Goal: Transaction & Acquisition: Purchase product/service

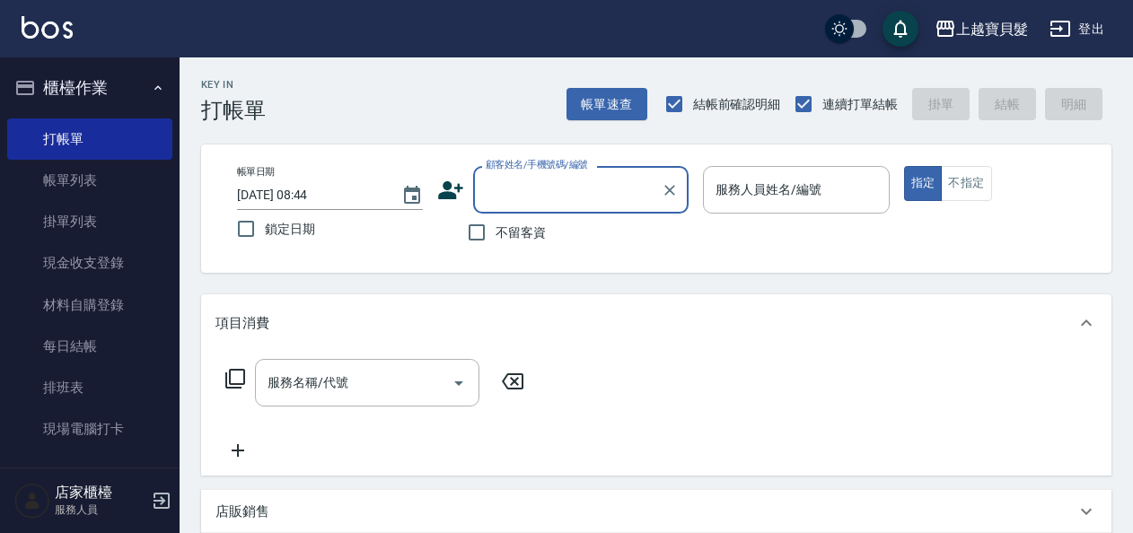
scroll to position [538, 0]
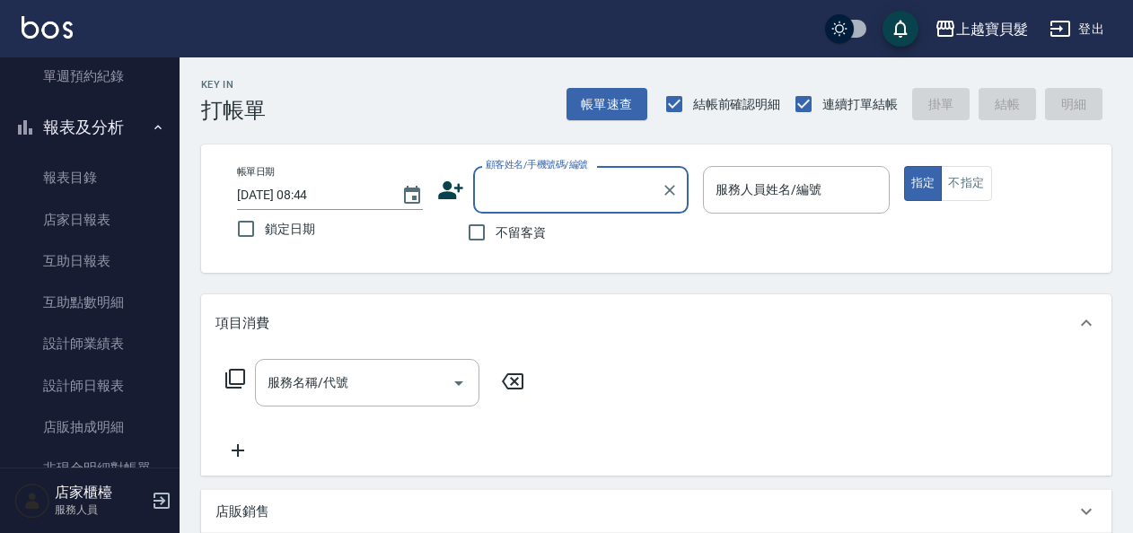
click at [521, 237] on span "不留客資" at bounding box center [520, 232] width 50 height 19
click at [495, 237] on input "不留客資" at bounding box center [477, 233] width 38 height 38
checkbox input "true"
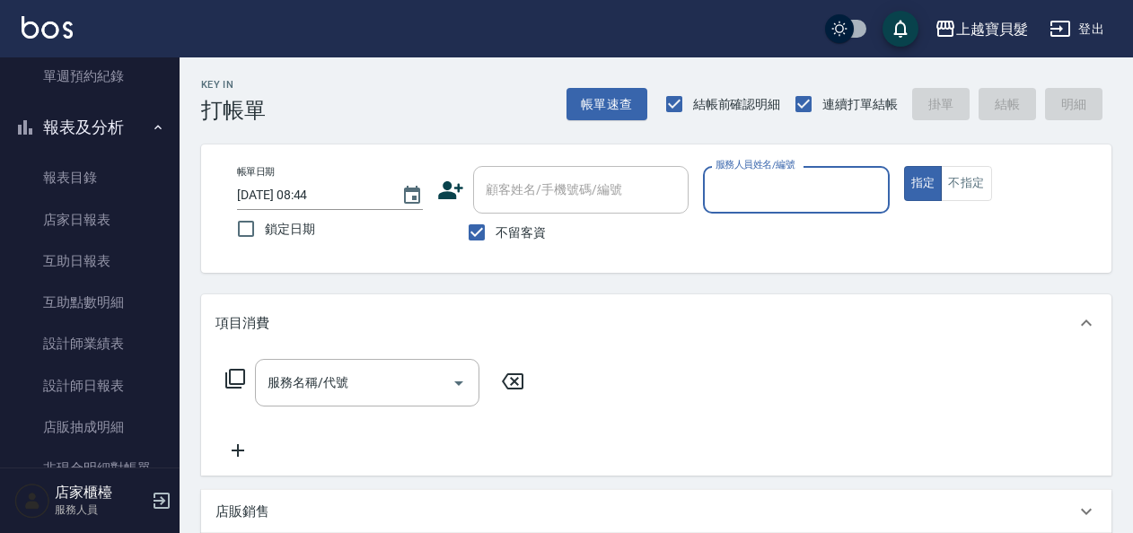
click at [763, 175] on input "服務人員姓名/編號" at bounding box center [796, 189] width 170 height 31
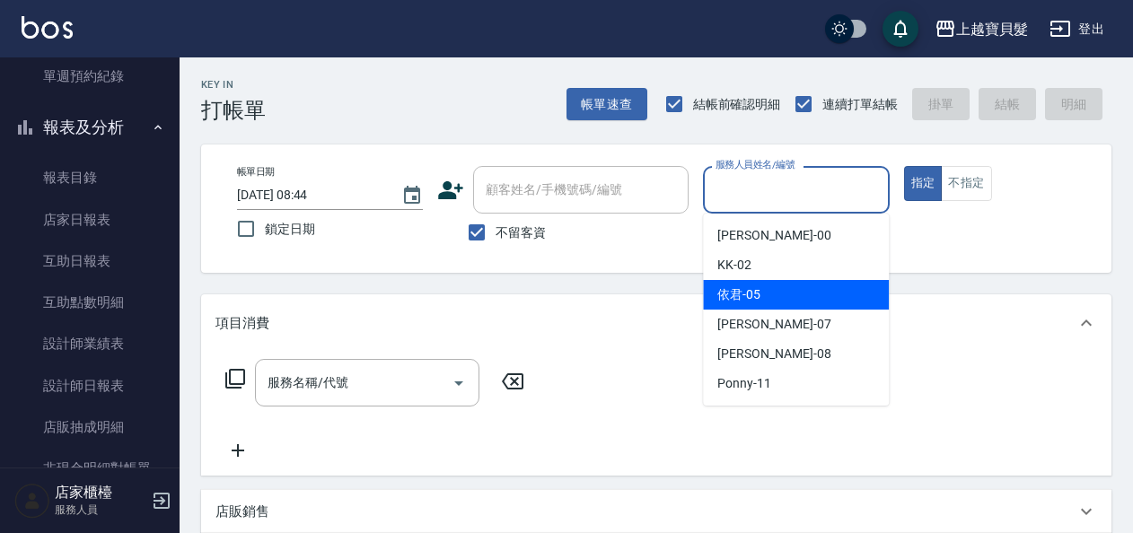
drag, startPoint x: 766, startPoint y: 291, endPoint x: 572, endPoint y: 413, distance: 229.8
click at [766, 290] on div "依君 -05" at bounding box center [796, 295] width 186 height 30
type input "依君-05"
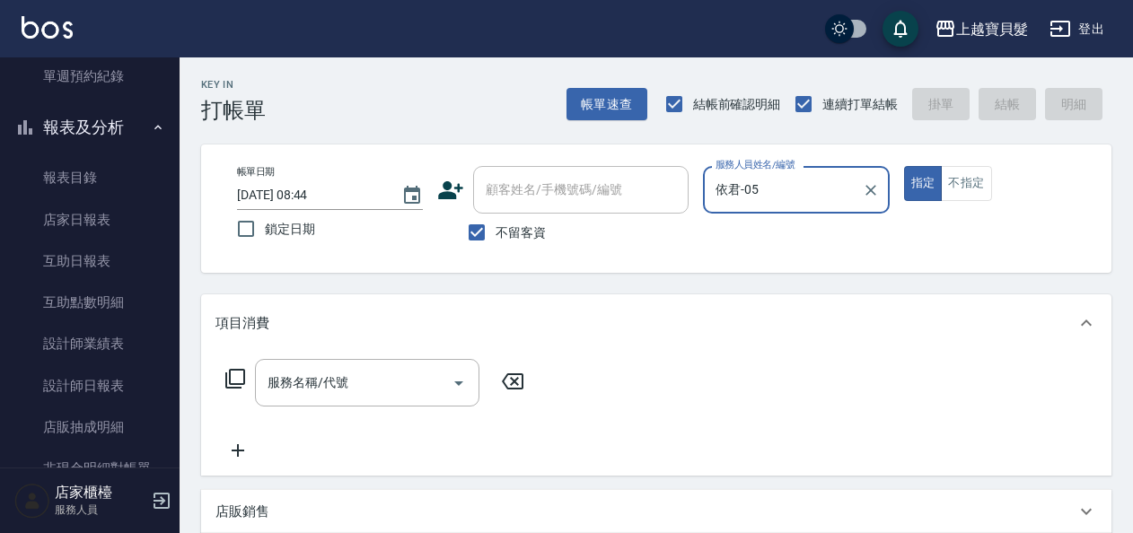
click at [232, 389] on icon at bounding box center [235, 379] width 22 height 22
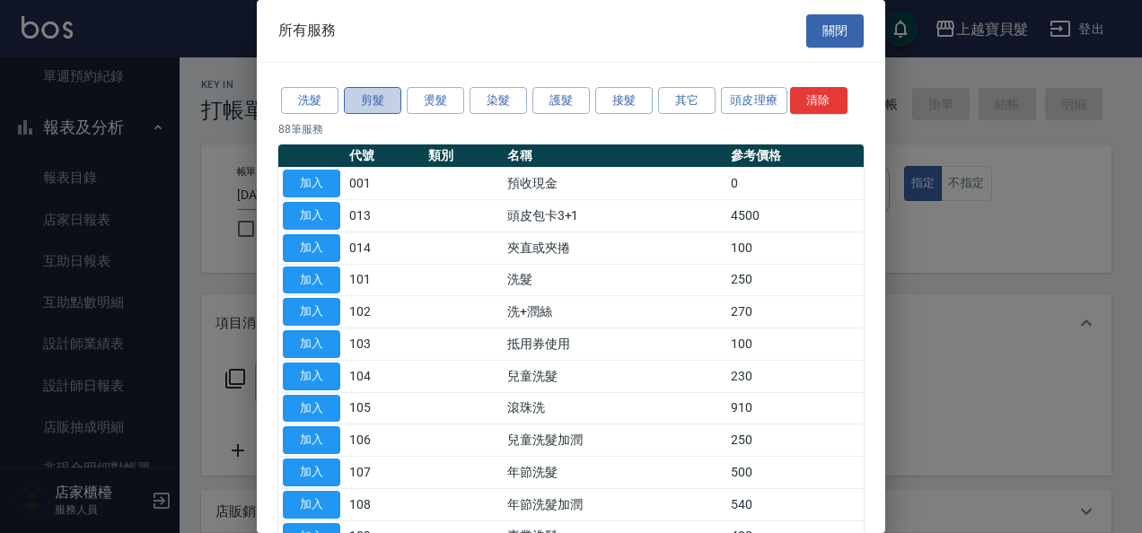
click at [379, 109] on button "剪髮" at bounding box center [372, 101] width 57 height 28
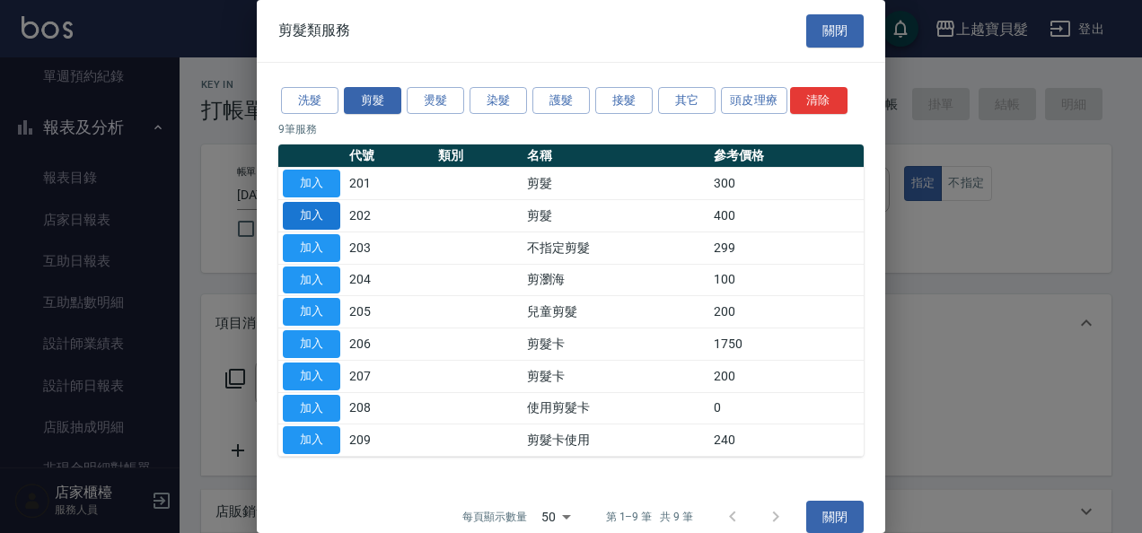
click at [316, 210] on button "加入" at bounding box center [311, 216] width 57 height 28
type input "剪髮(202)"
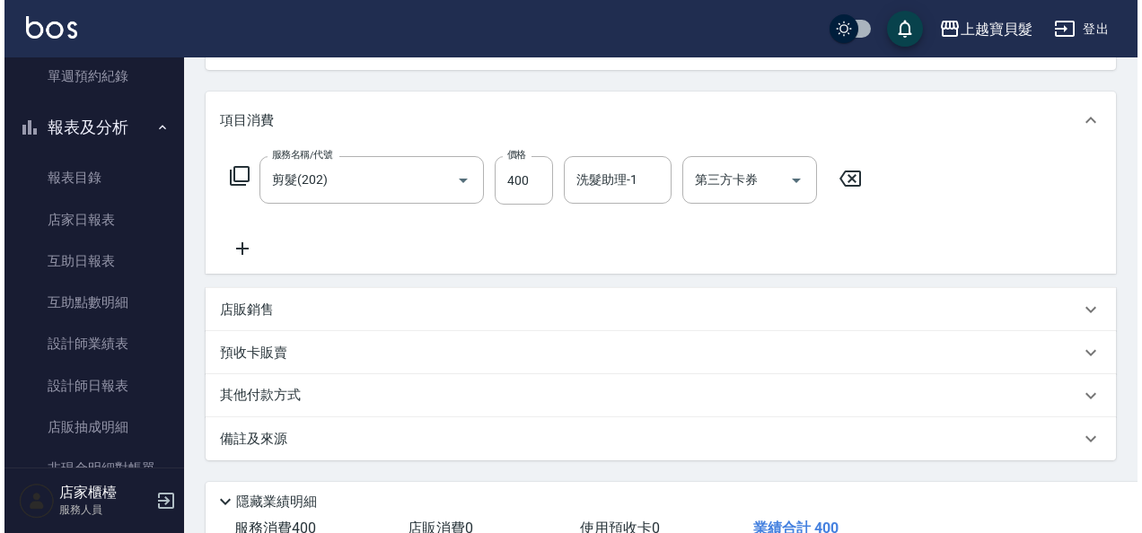
scroll to position [331, 0]
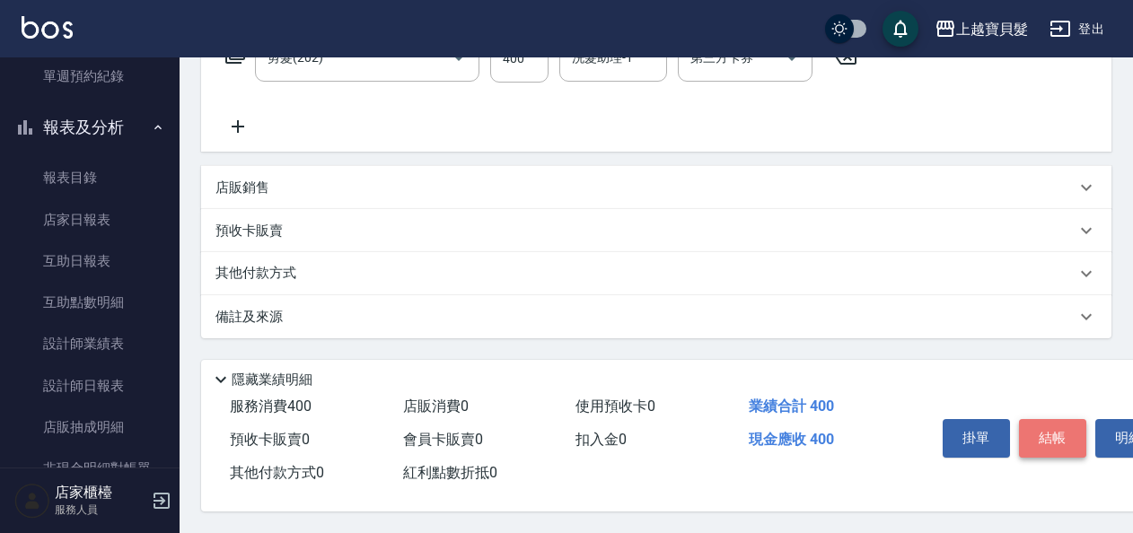
click at [1051, 429] on button "結帳" at bounding box center [1052, 438] width 67 height 38
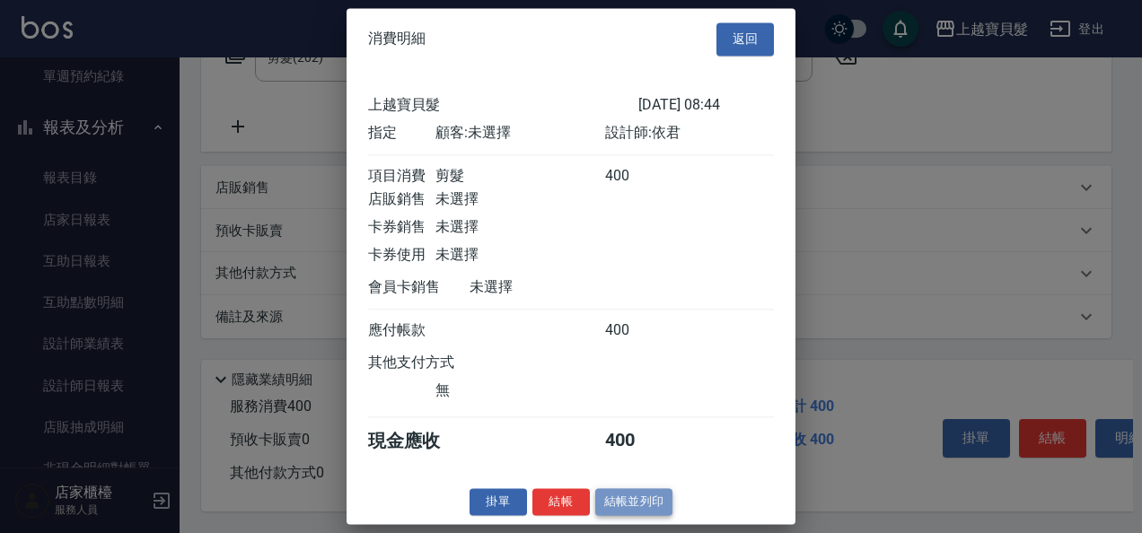
click at [668, 508] on button "結帳並列印" at bounding box center [634, 502] width 78 height 28
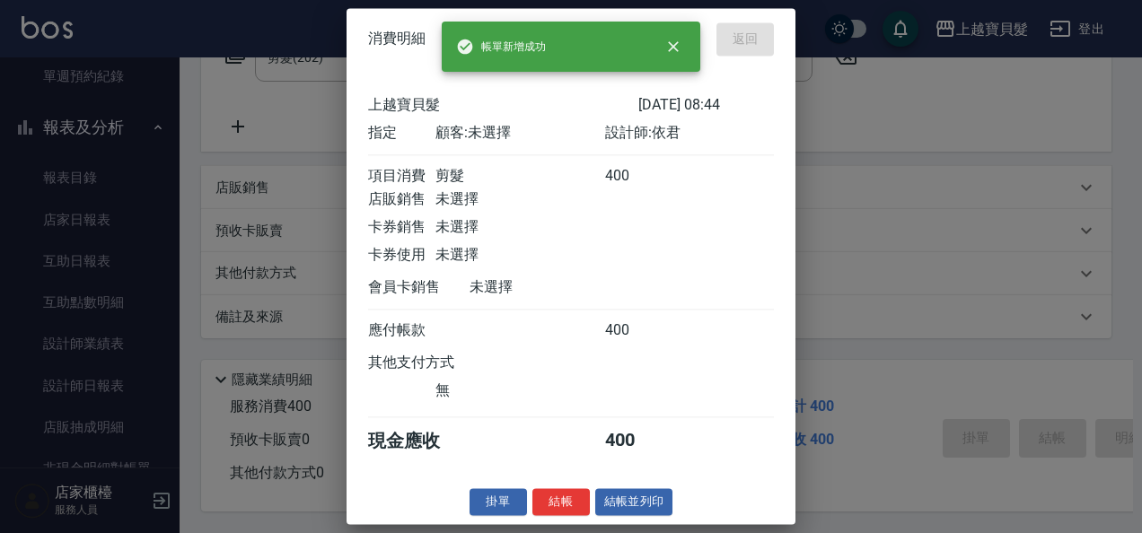
type input "[DATE] 16:00"
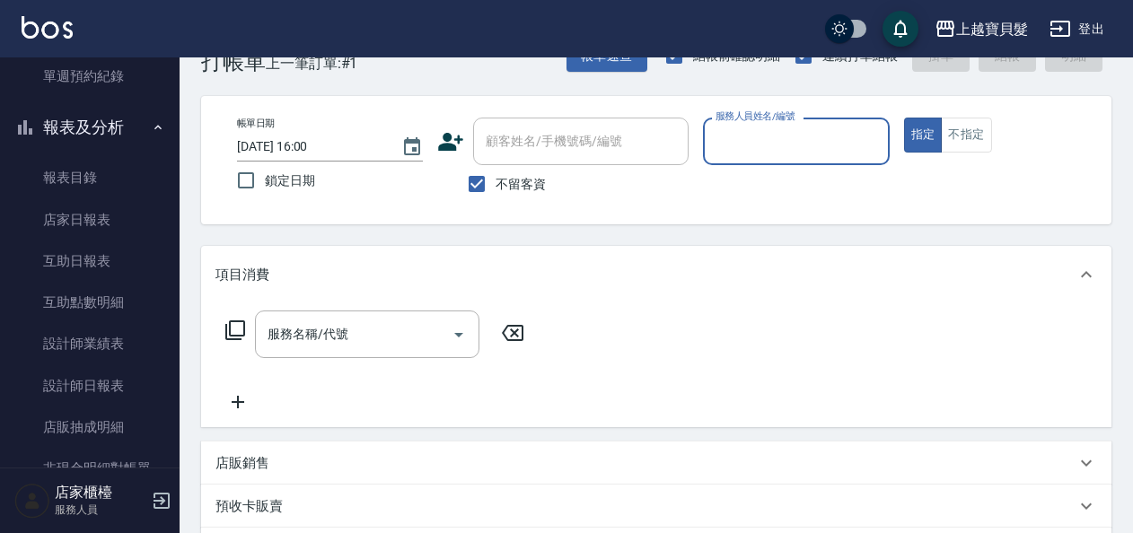
scroll to position [90, 0]
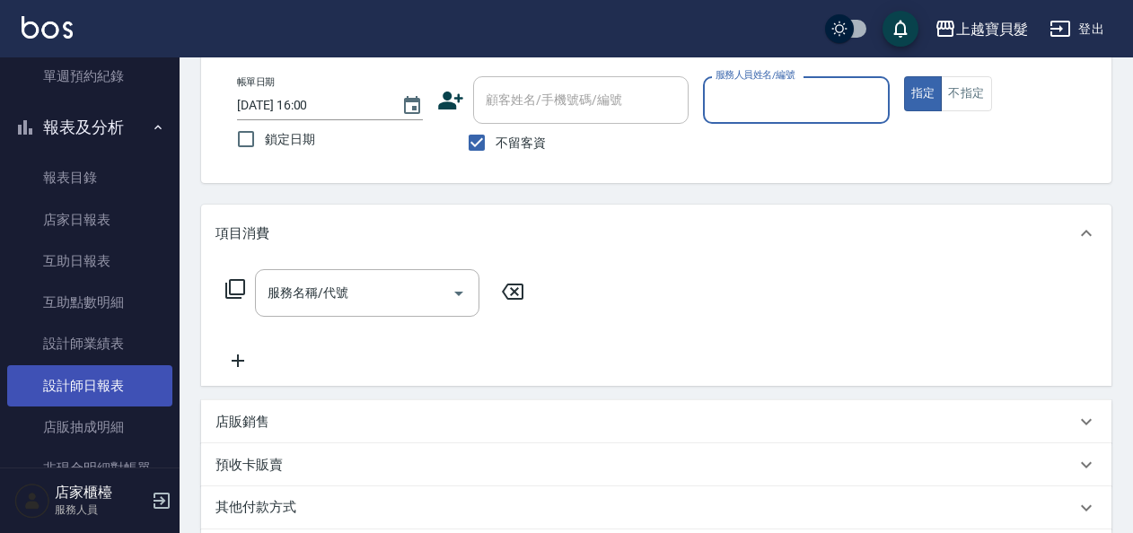
click at [86, 382] on link "設計師日報表" at bounding box center [89, 385] width 165 height 41
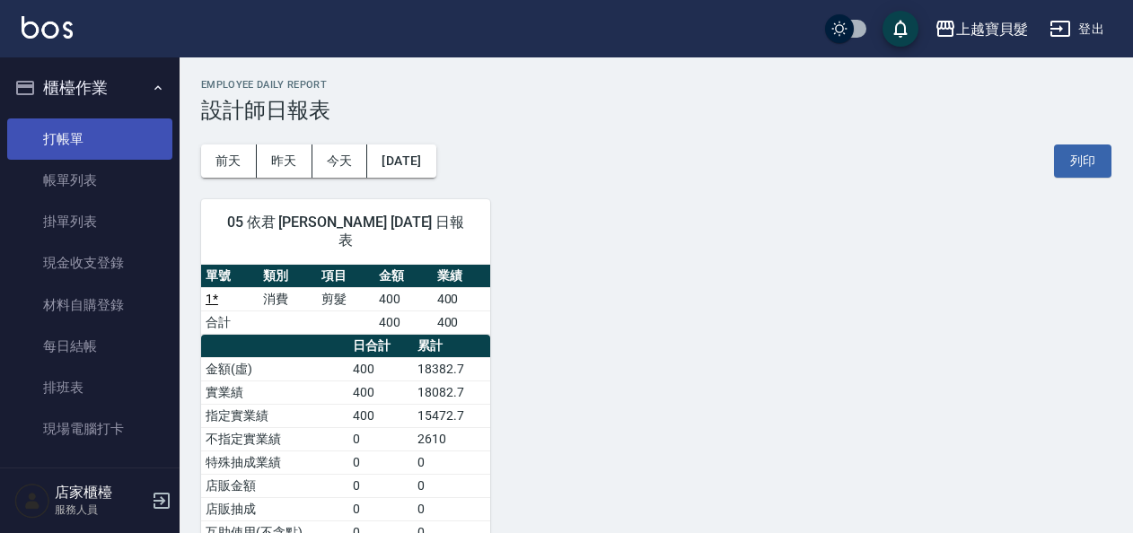
click at [40, 127] on link "打帳單" at bounding box center [89, 138] width 165 height 41
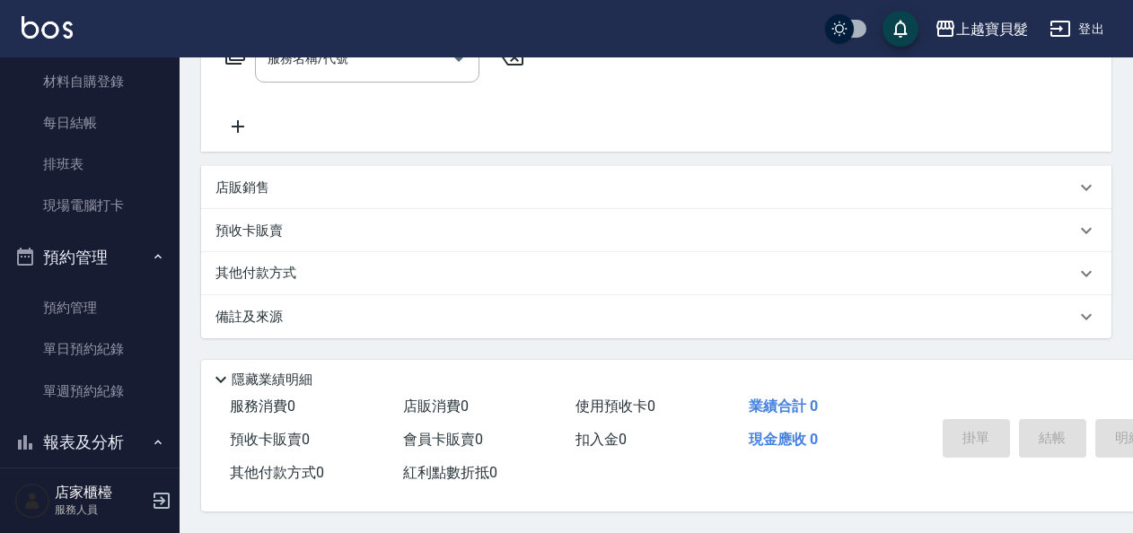
scroll to position [359, 0]
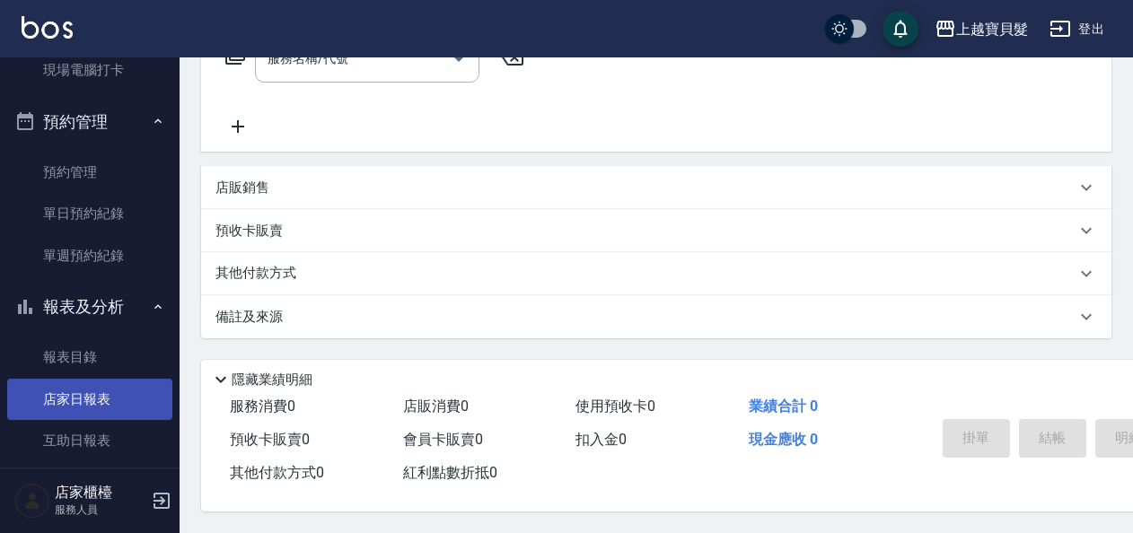
click at [50, 398] on link "店家日報表" at bounding box center [89, 399] width 165 height 41
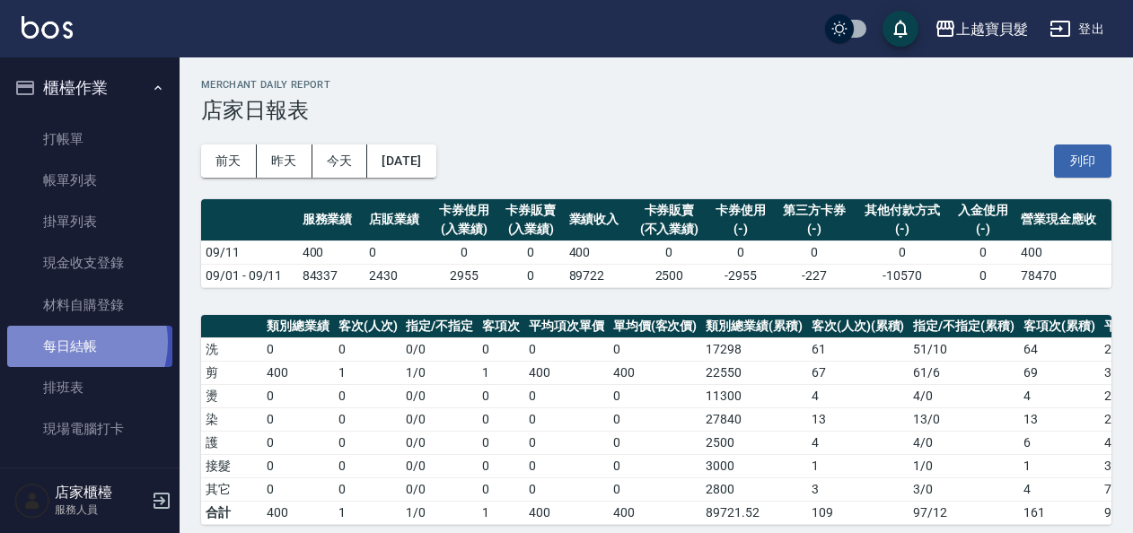
click at [70, 342] on link "每日結帳" at bounding box center [89, 346] width 165 height 41
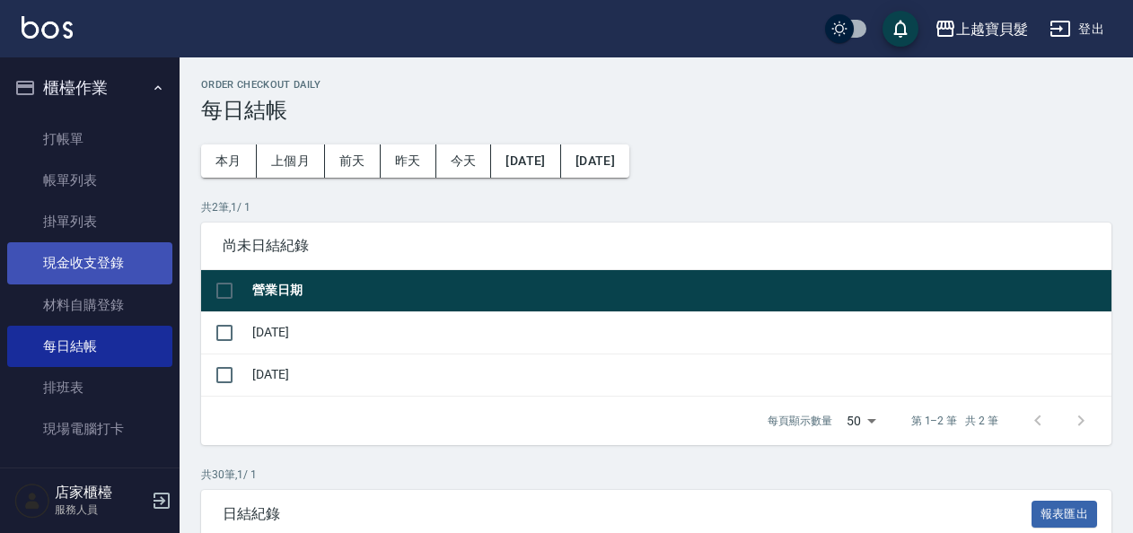
click at [94, 258] on link "現金收支登錄" at bounding box center [89, 262] width 165 height 41
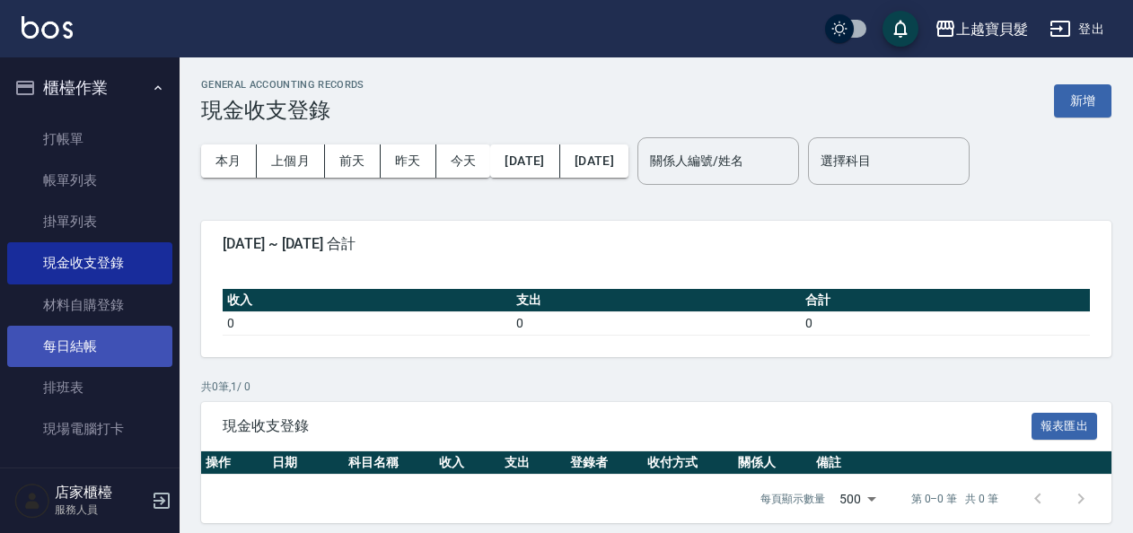
click at [102, 328] on link "每日結帳" at bounding box center [89, 346] width 165 height 41
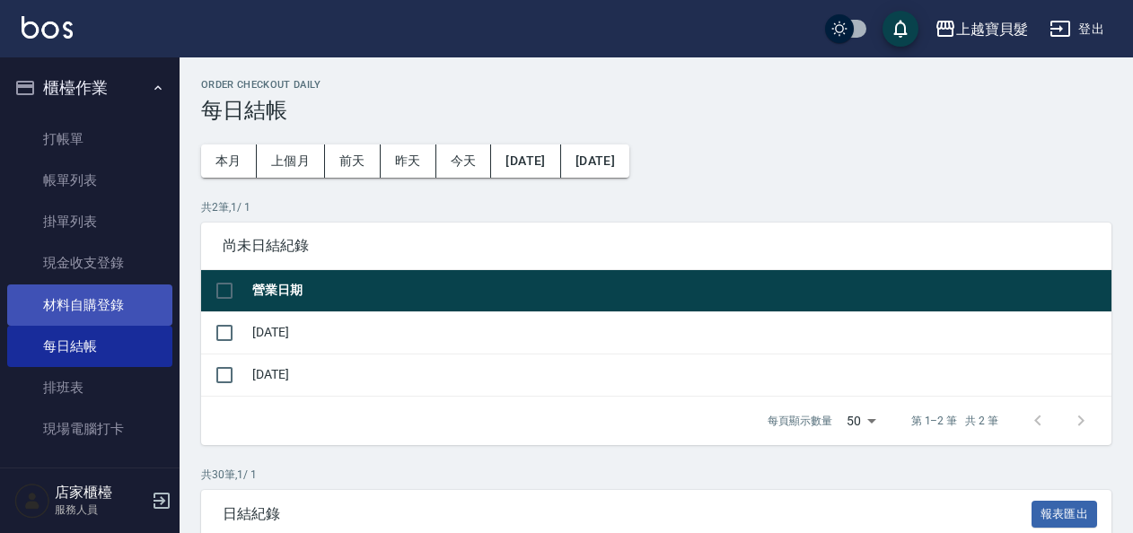
click at [102, 296] on link "材料自購登錄" at bounding box center [89, 304] width 165 height 41
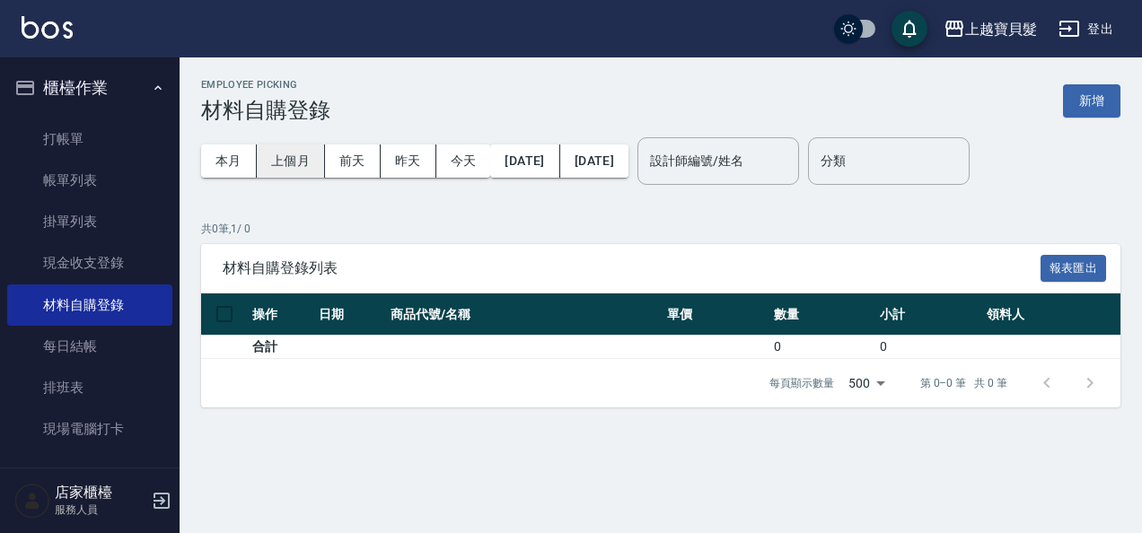
click at [291, 163] on button "上個月" at bounding box center [291, 160] width 68 height 33
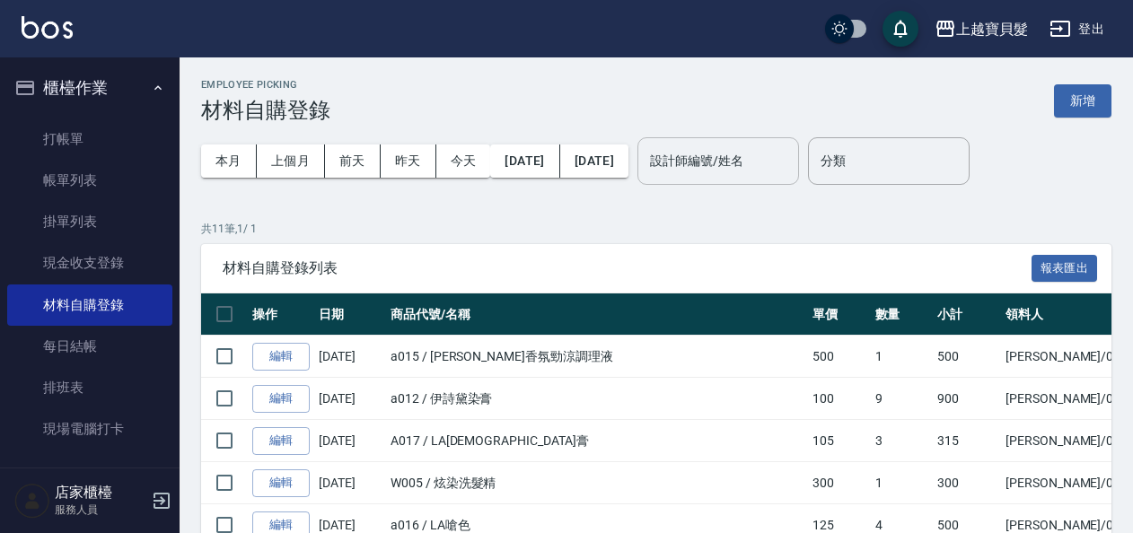
click at [791, 158] on input "設計師編號/姓名" at bounding box center [717, 160] width 145 height 31
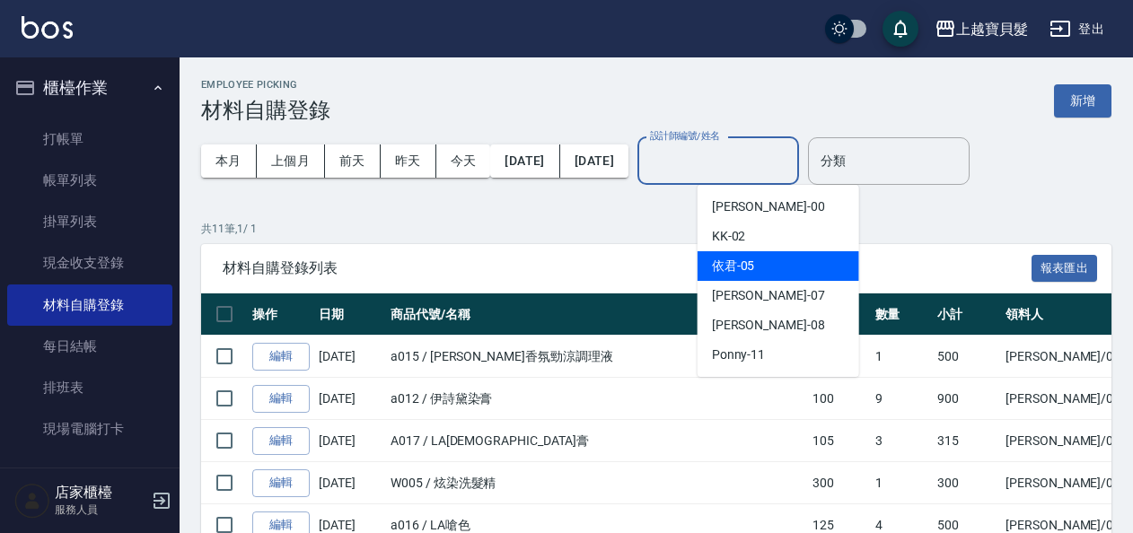
click at [779, 258] on div "依君 -05" at bounding box center [778, 266] width 162 height 30
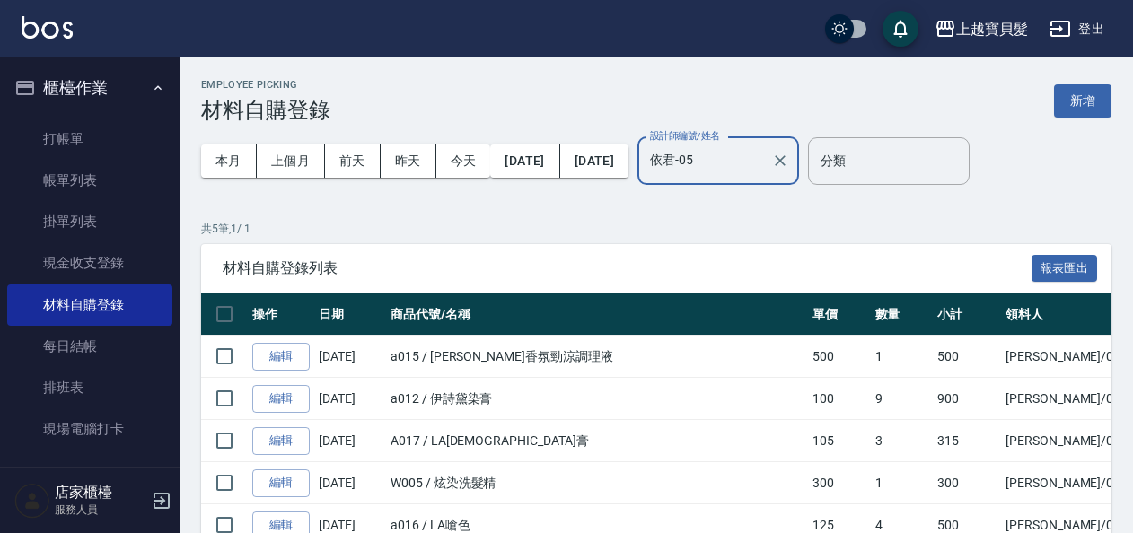
click at [764, 167] on input "依君-05" at bounding box center [704, 160] width 118 height 31
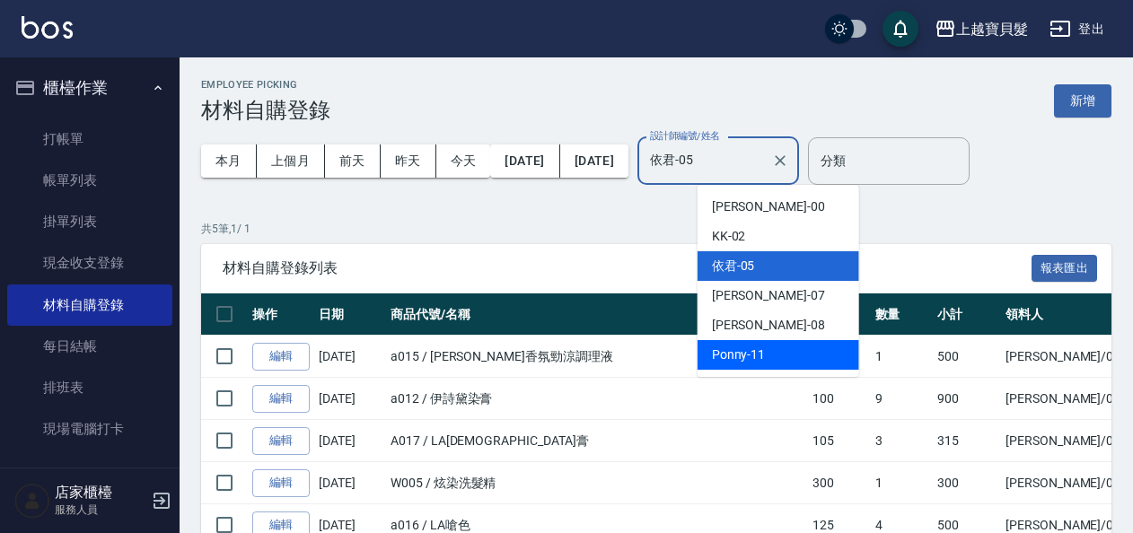
click at [775, 354] on div "Ponny -11" at bounding box center [778, 355] width 162 height 30
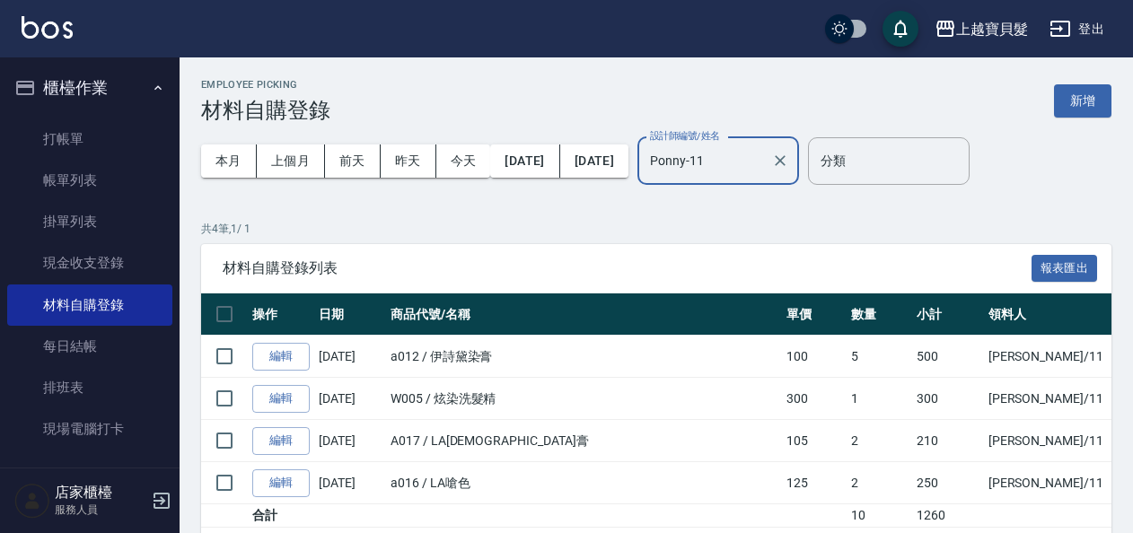
click at [763, 163] on input "Ponny-11" at bounding box center [704, 160] width 118 height 31
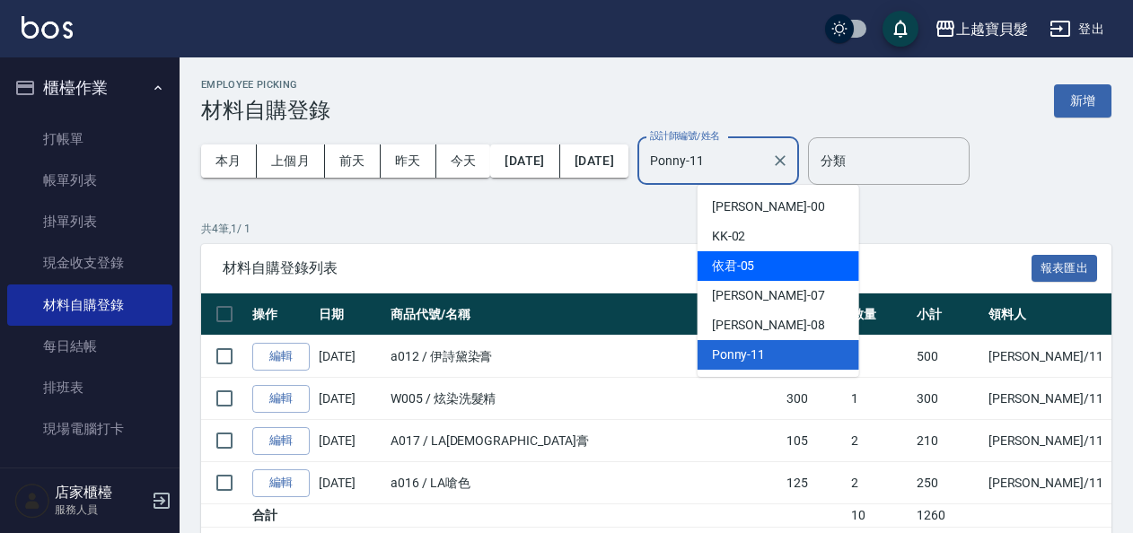
click at [762, 264] on div "依君 -05" at bounding box center [778, 266] width 162 height 30
type input "依君-05"
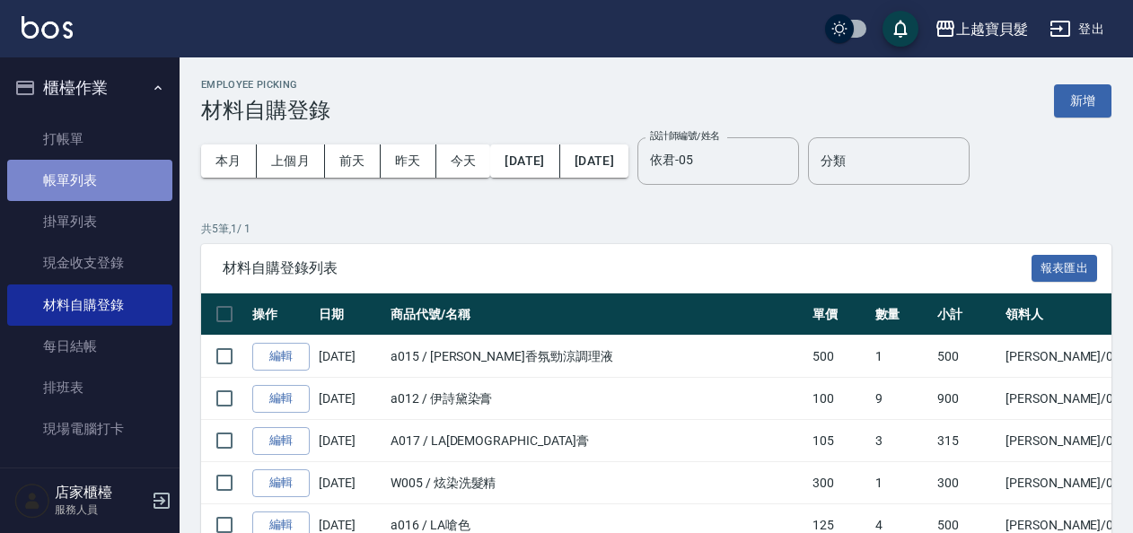
click at [98, 179] on link "帳單列表" at bounding box center [89, 180] width 165 height 41
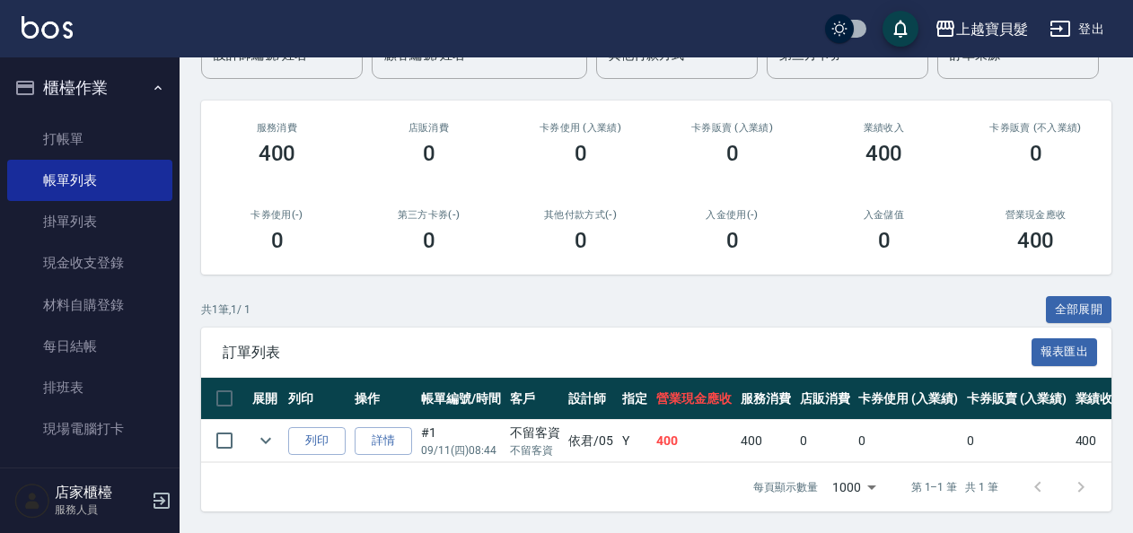
scroll to position [189, 0]
click at [304, 427] on button "列印" at bounding box center [316, 441] width 57 height 28
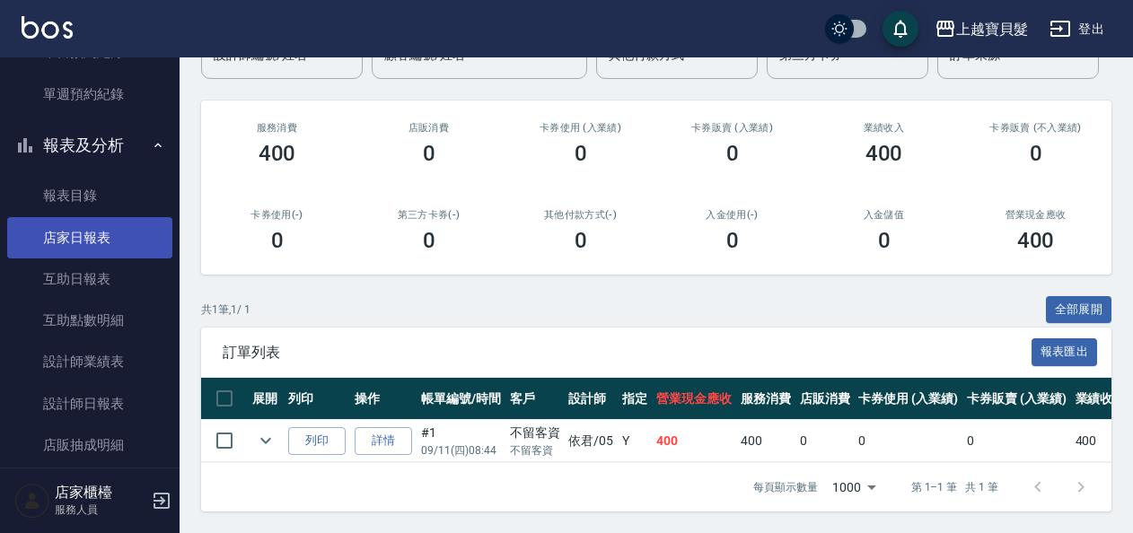
scroll to position [628, 0]
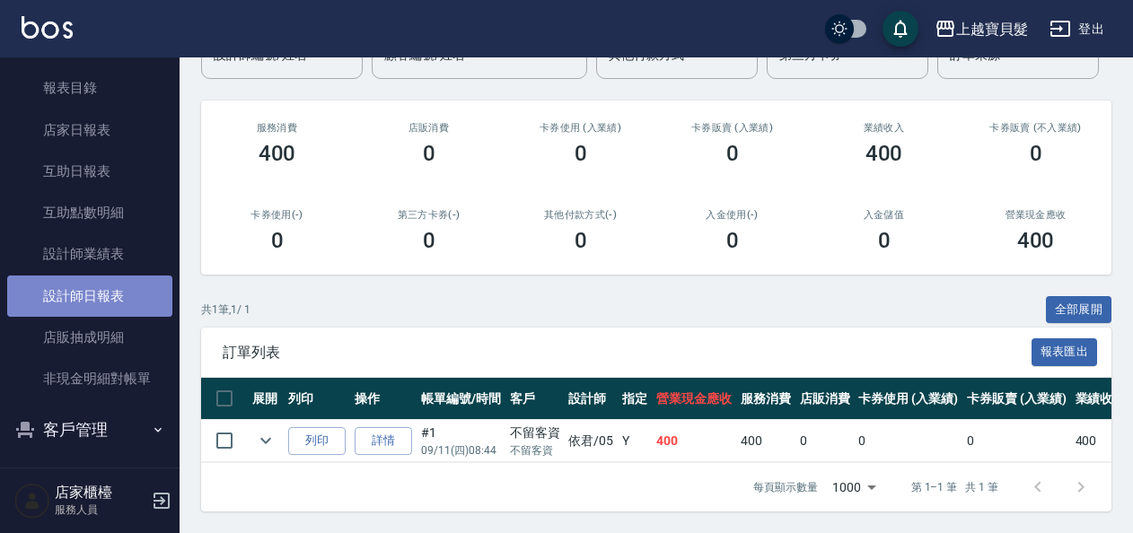
click at [118, 303] on link "設計師日報表" at bounding box center [89, 296] width 165 height 41
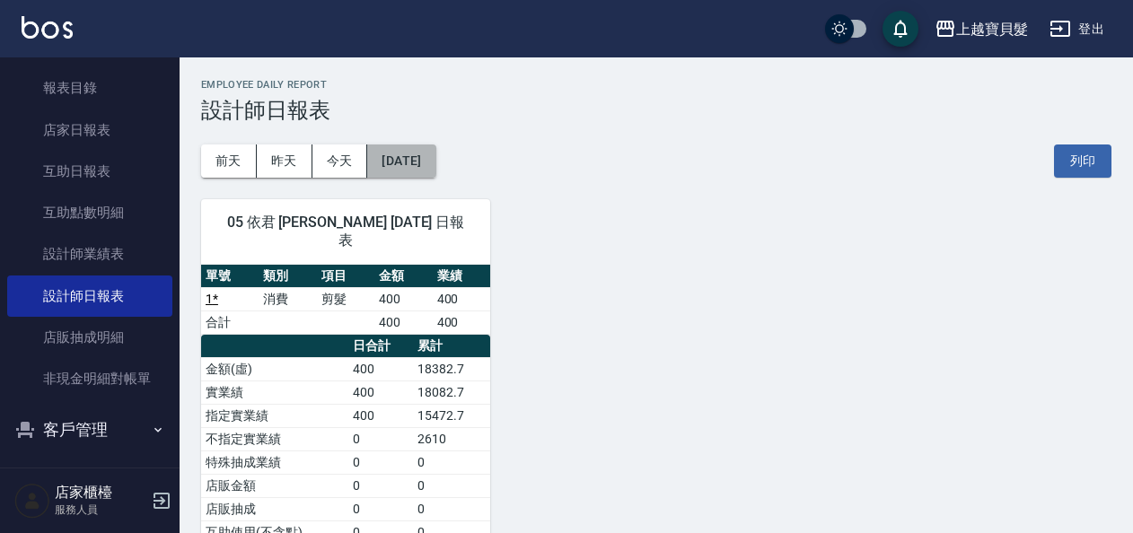
click at [435, 157] on button "[DATE]" at bounding box center [401, 160] width 68 height 33
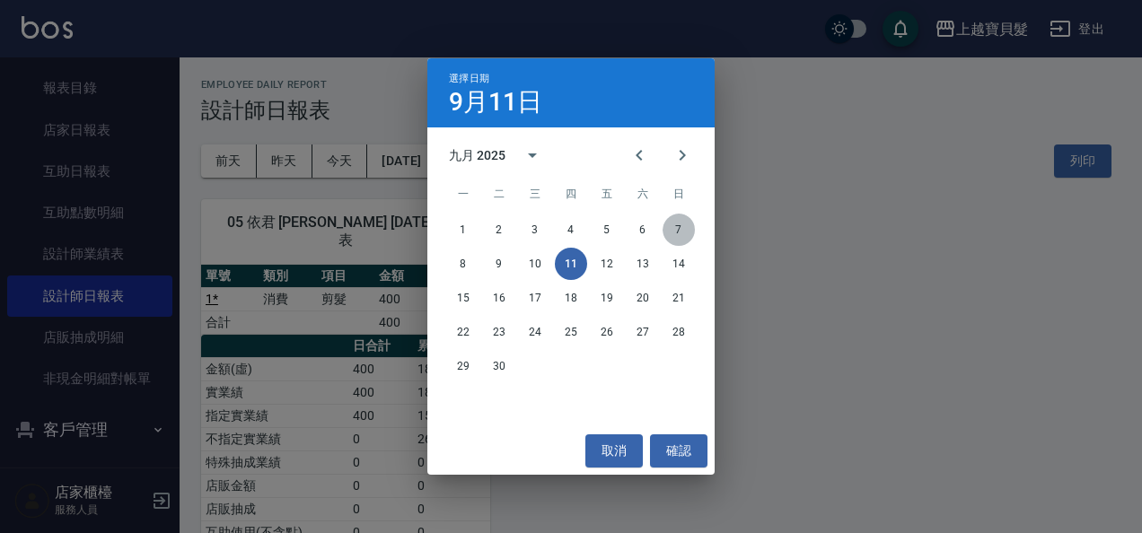
click at [678, 230] on button "7" at bounding box center [678, 230] width 32 height 32
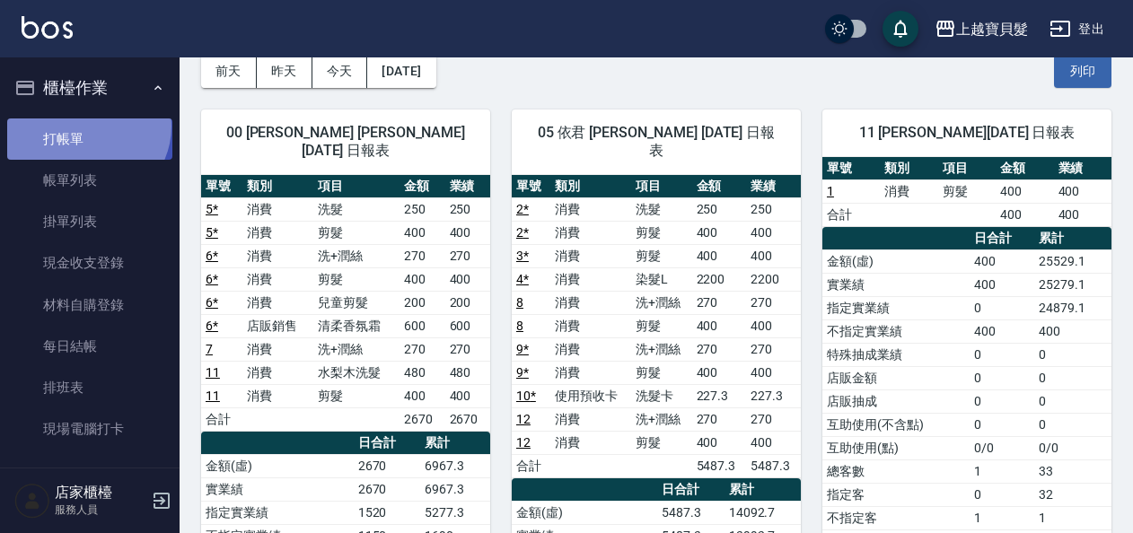
click at [85, 126] on link "打帳單" at bounding box center [89, 138] width 165 height 41
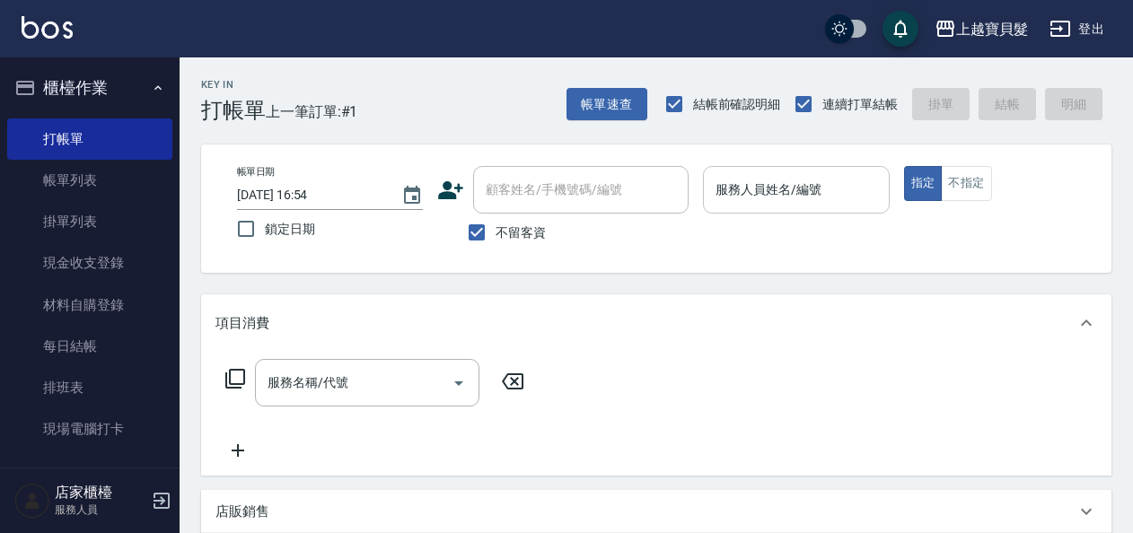
click at [749, 189] on input "服務人員姓名/編號" at bounding box center [796, 189] width 170 height 31
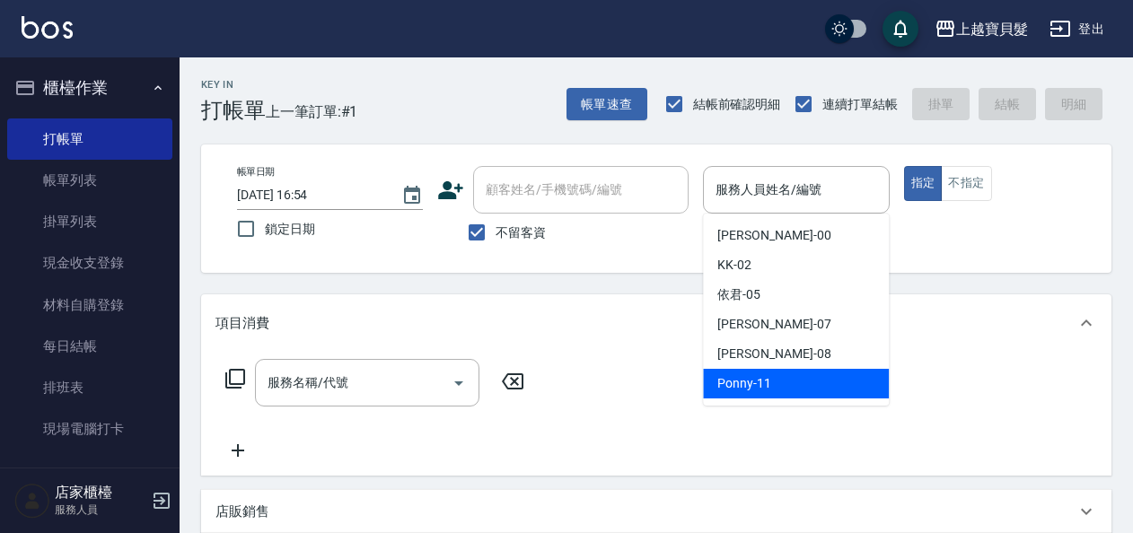
click at [733, 393] on div "Ponny -11" at bounding box center [796, 384] width 186 height 30
type input "Ponny-11"
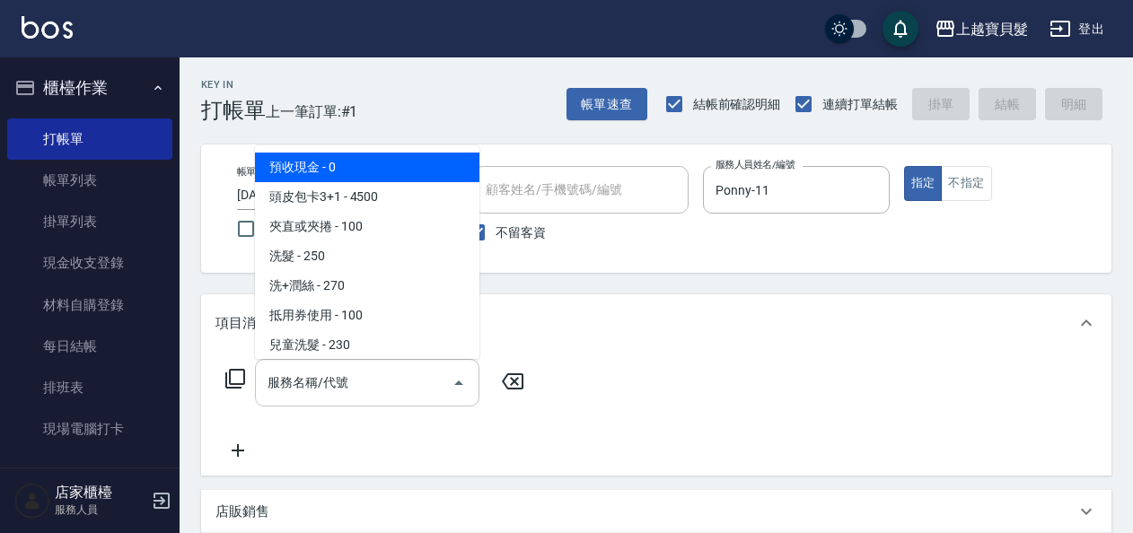
click at [305, 391] on input "服務名稱/代號" at bounding box center [353, 382] width 181 height 31
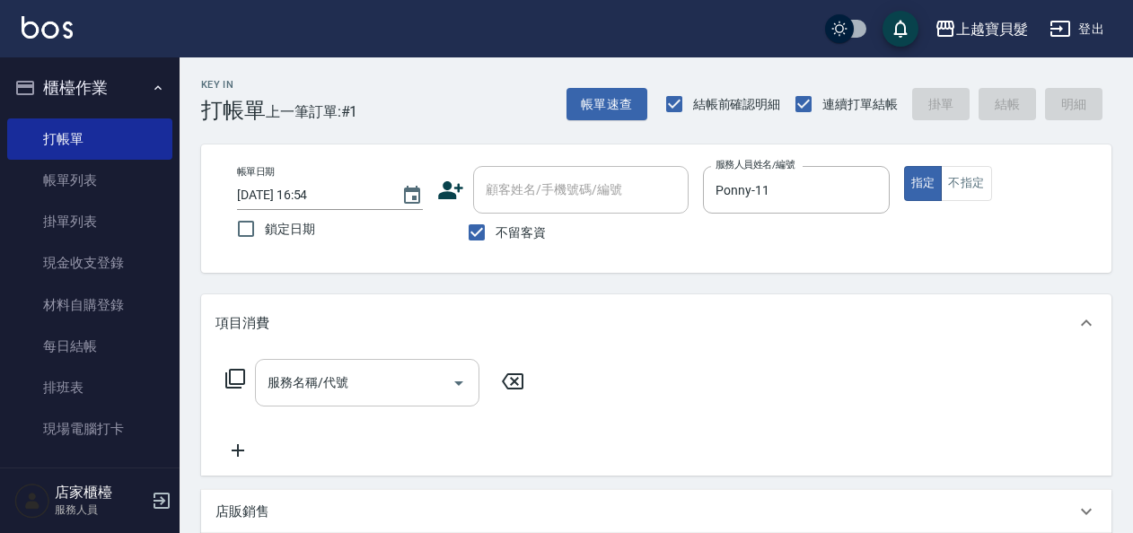
click at [322, 389] on input "服務名稱/代號" at bounding box center [353, 382] width 181 height 31
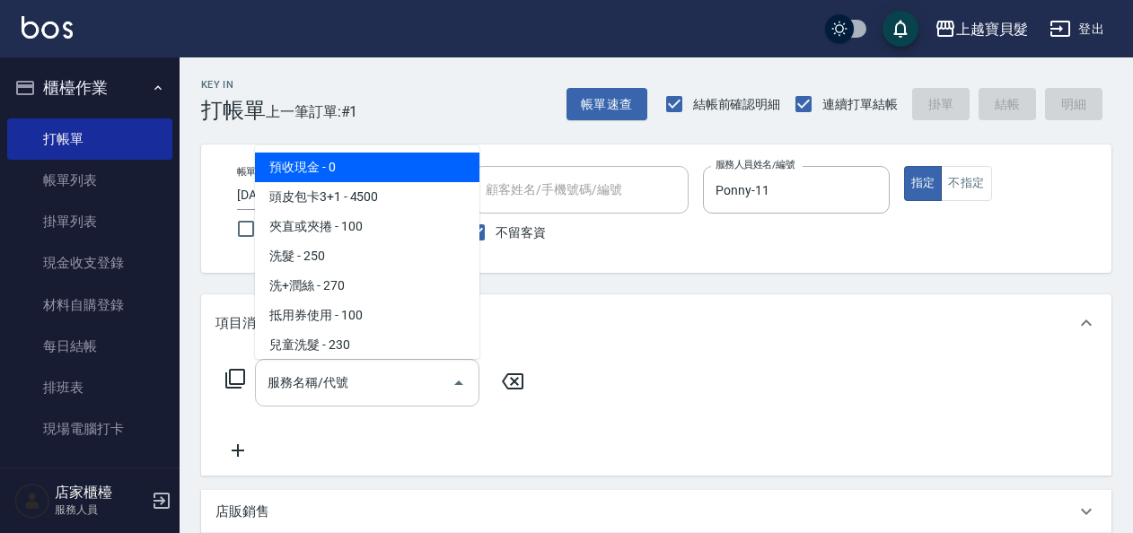
click at [325, 379] on input "服務名稱/代號" at bounding box center [353, 382] width 181 height 31
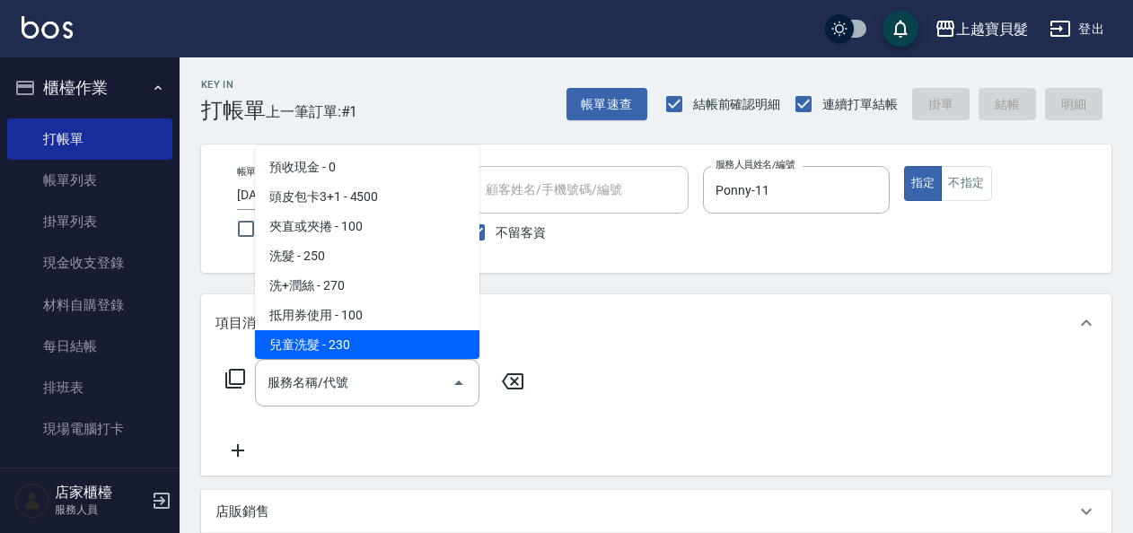
click at [233, 368] on icon at bounding box center [235, 379] width 22 height 22
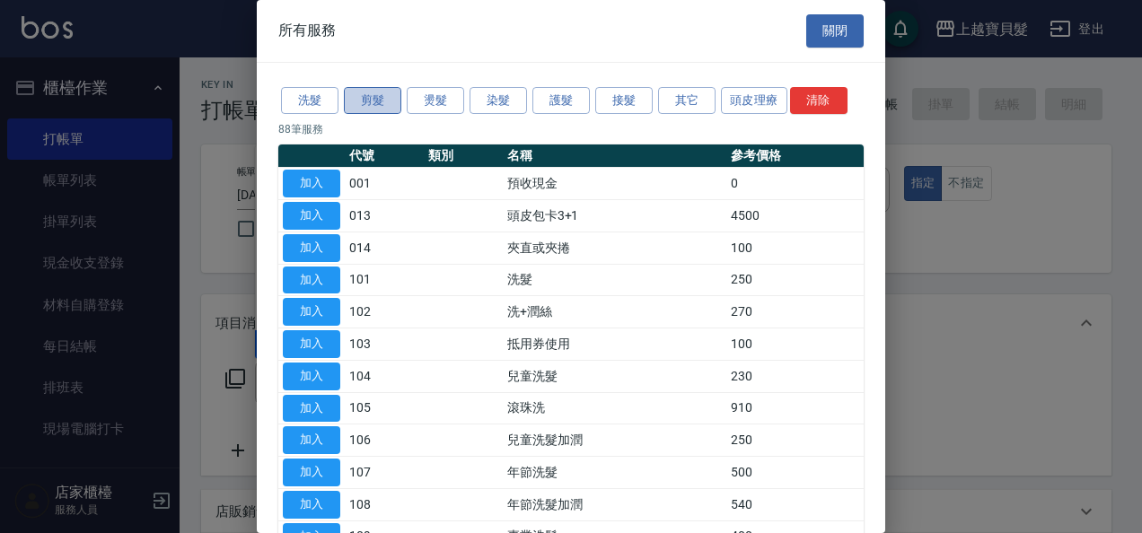
click at [367, 101] on button "剪髮" at bounding box center [372, 101] width 57 height 28
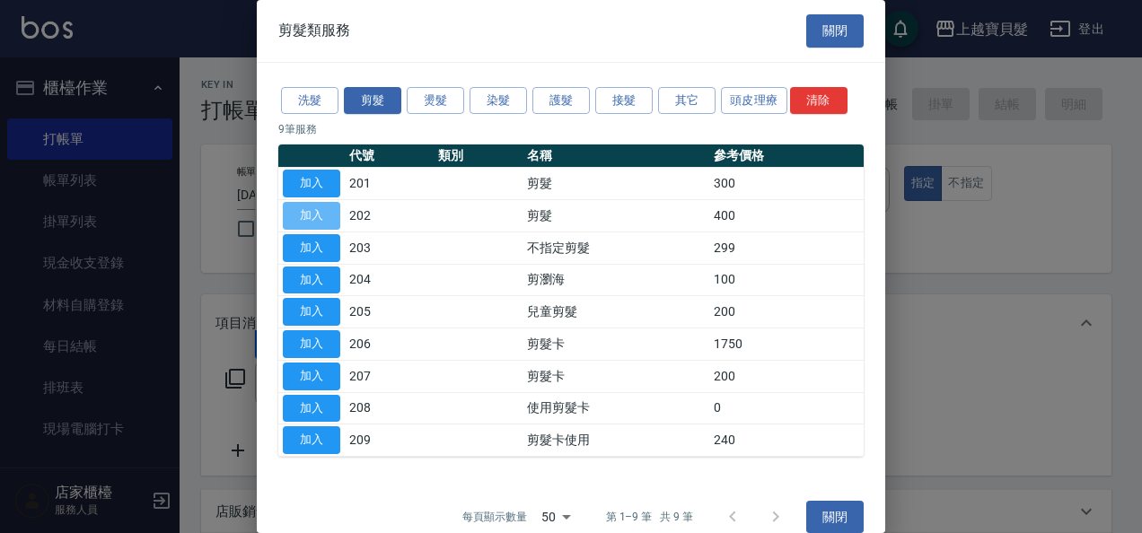
click at [327, 221] on button "加入" at bounding box center [311, 216] width 57 height 28
type input "剪髮(202)"
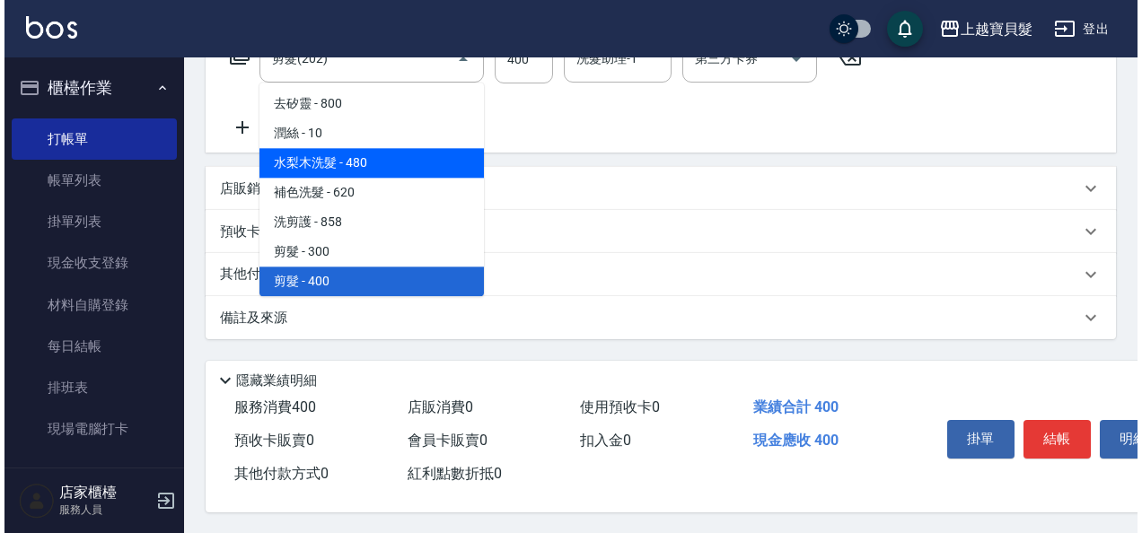
scroll to position [331, 0]
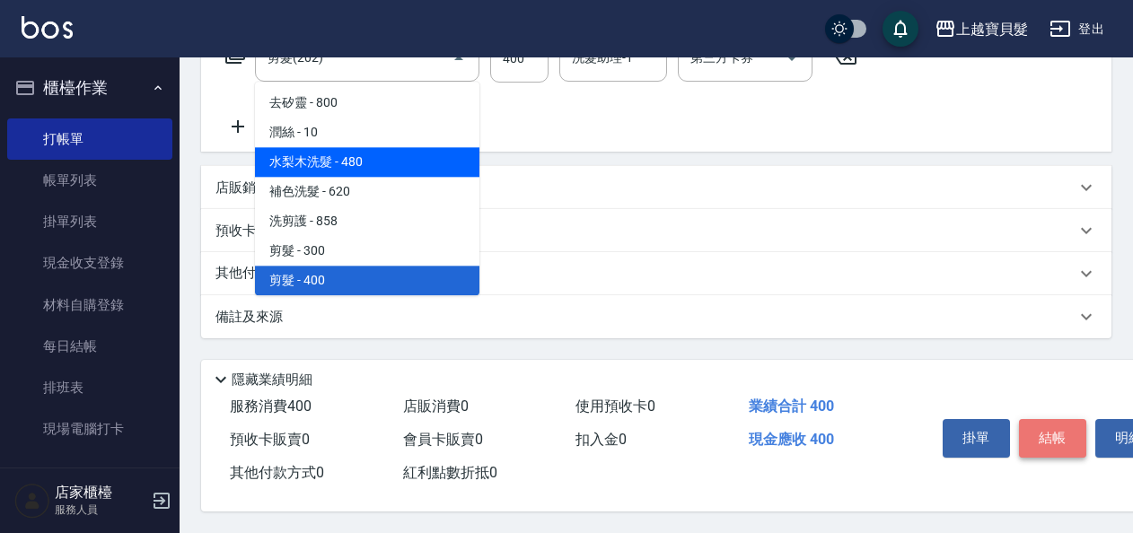
click at [1062, 427] on button "結帳" at bounding box center [1052, 438] width 67 height 38
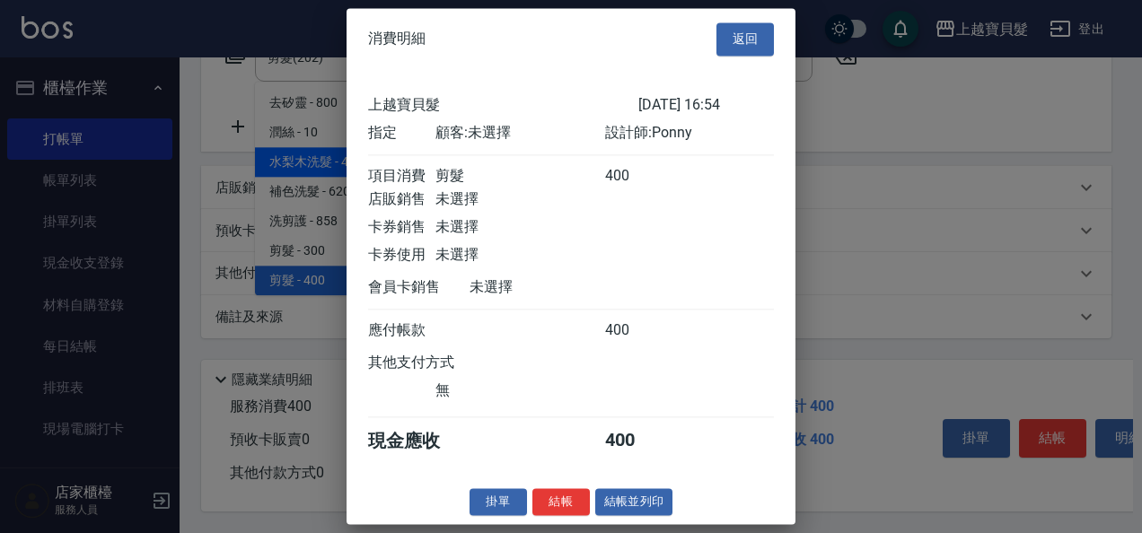
scroll to position [4, 0]
click at [634, 509] on button "結帳並列印" at bounding box center [634, 502] width 78 height 28
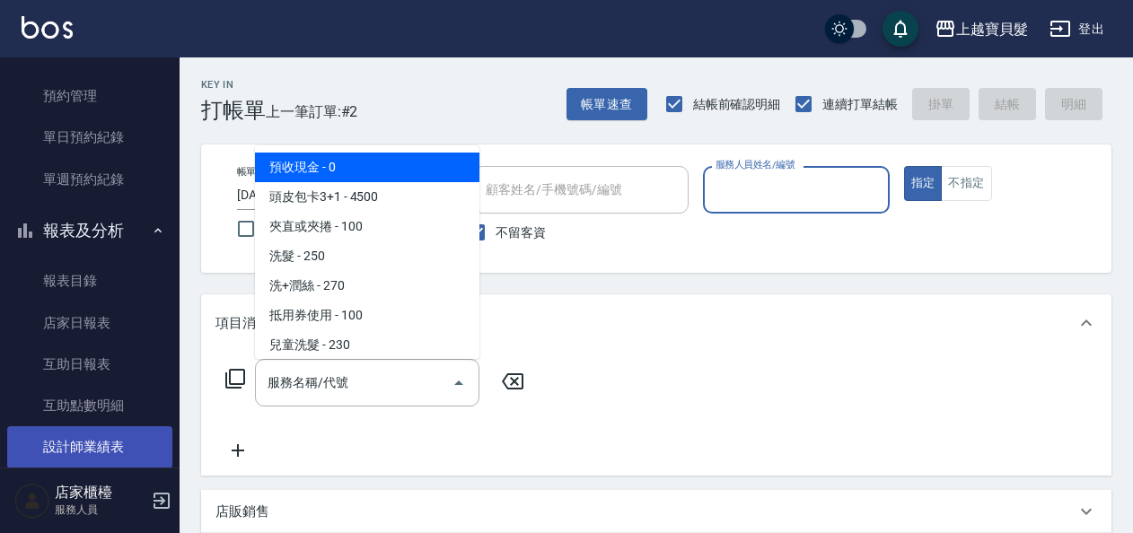
scroll to position [538, 0]
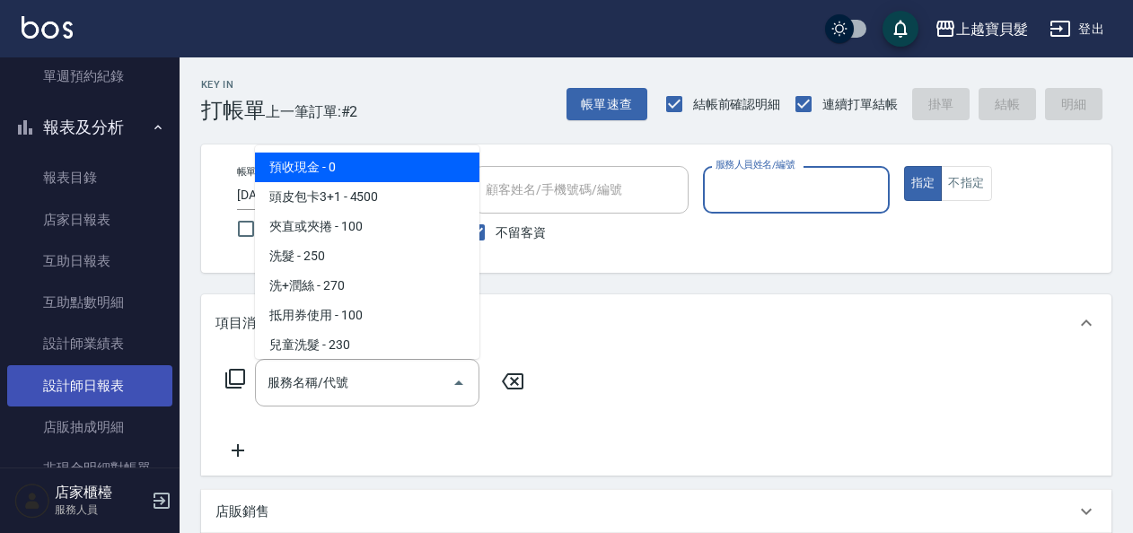
click at [93, 397] on link "設計師日報表" at bounding box center [89, 385] width 165 height 41
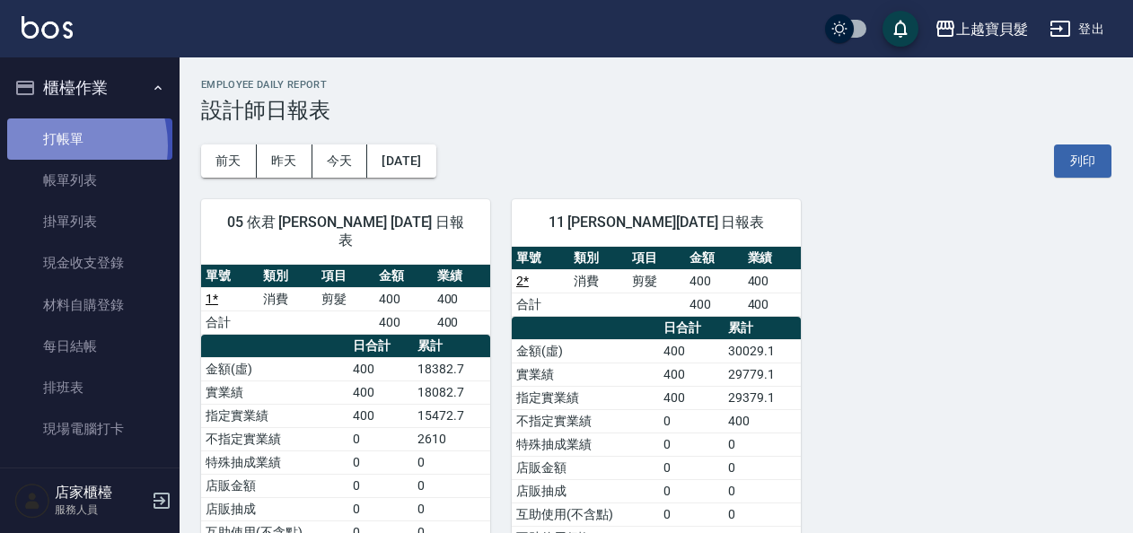
click at [48, 145] on link "打帳單" at bounding box center [89, 138] width 165 height 41
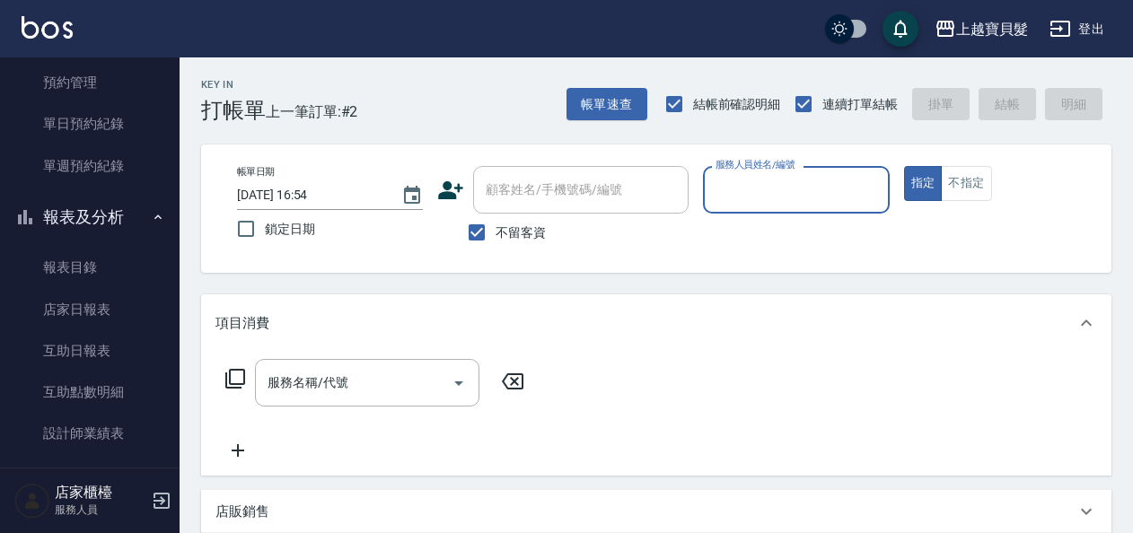
scroll to position [628, 0]
